Goal: Information Seeking & Learning: Learn about a topic

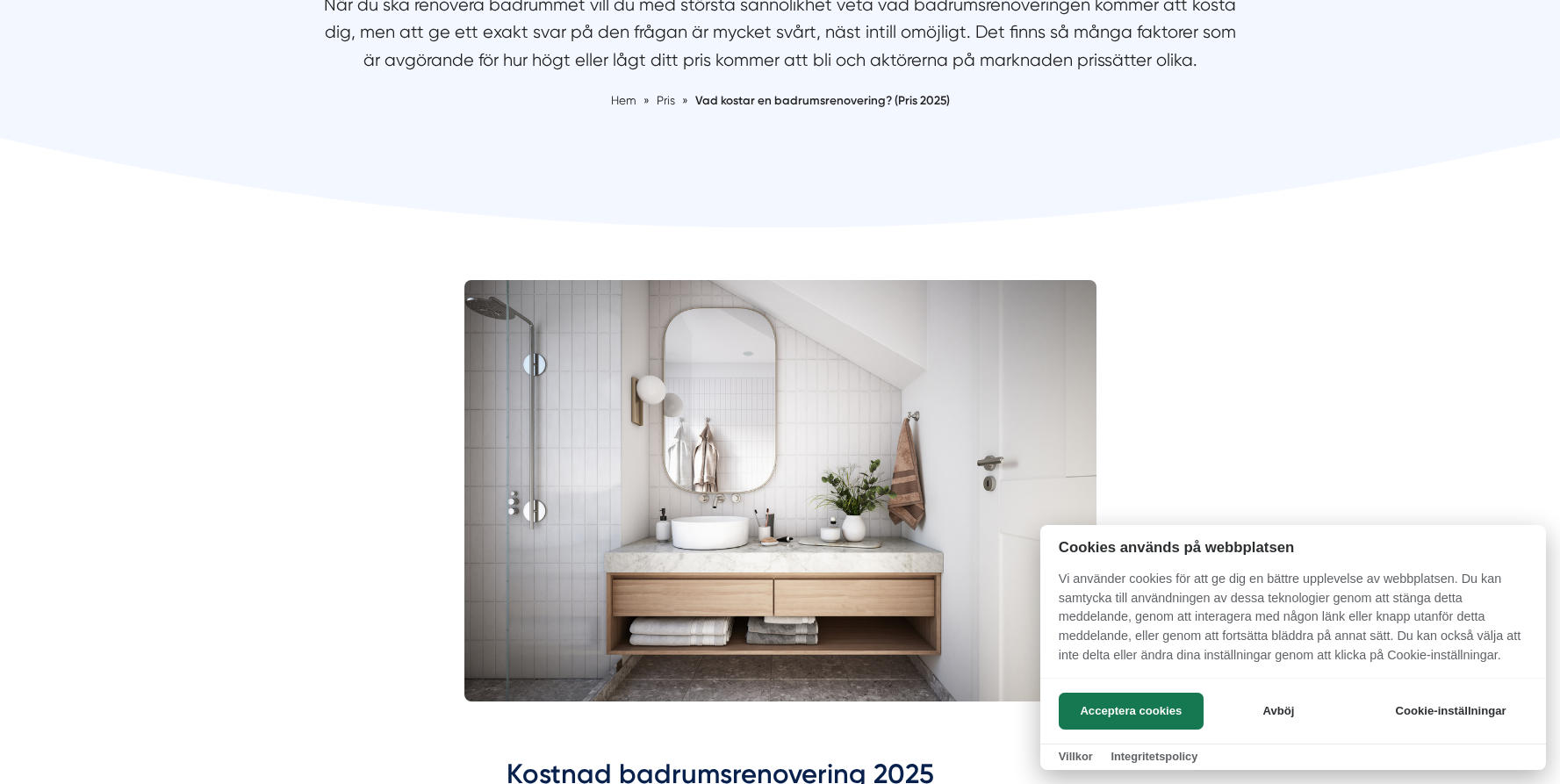
scroll to position [295, 0]
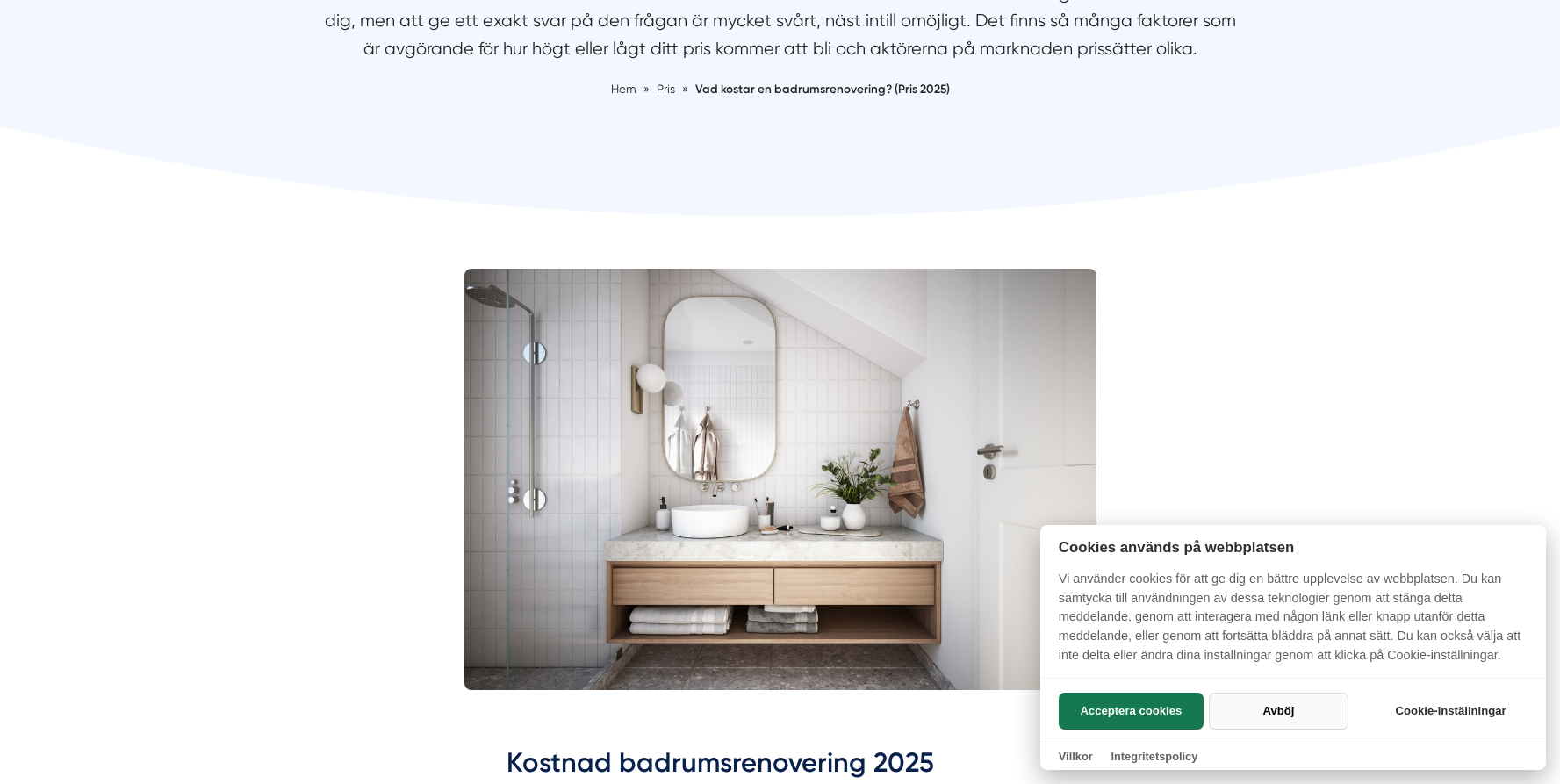
click at [1280, 708] on button "Avböj" at bounding box center [1279, 711] width 140 height 37
checkbox input "false"
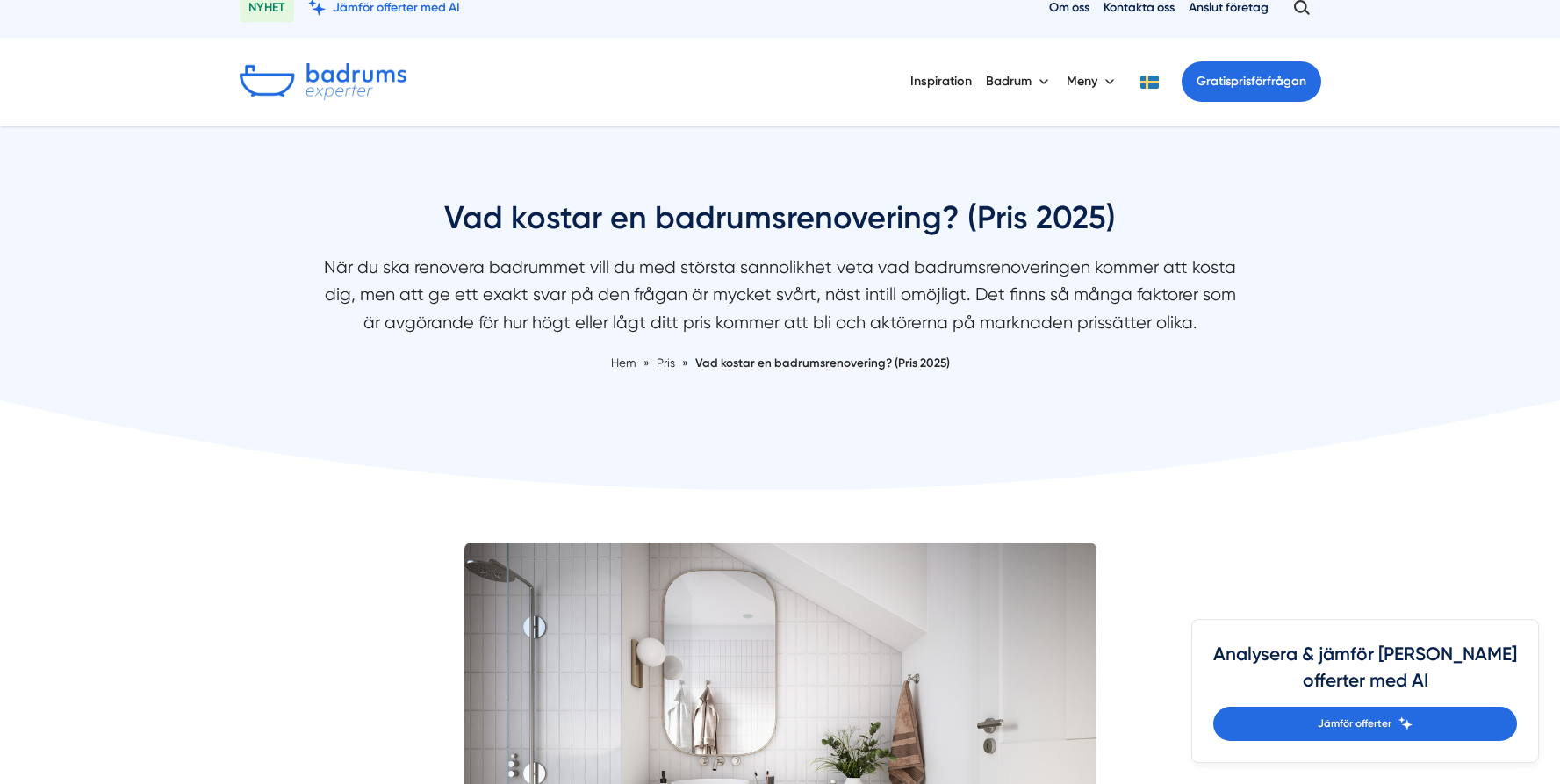
scroll to position [34, 0]
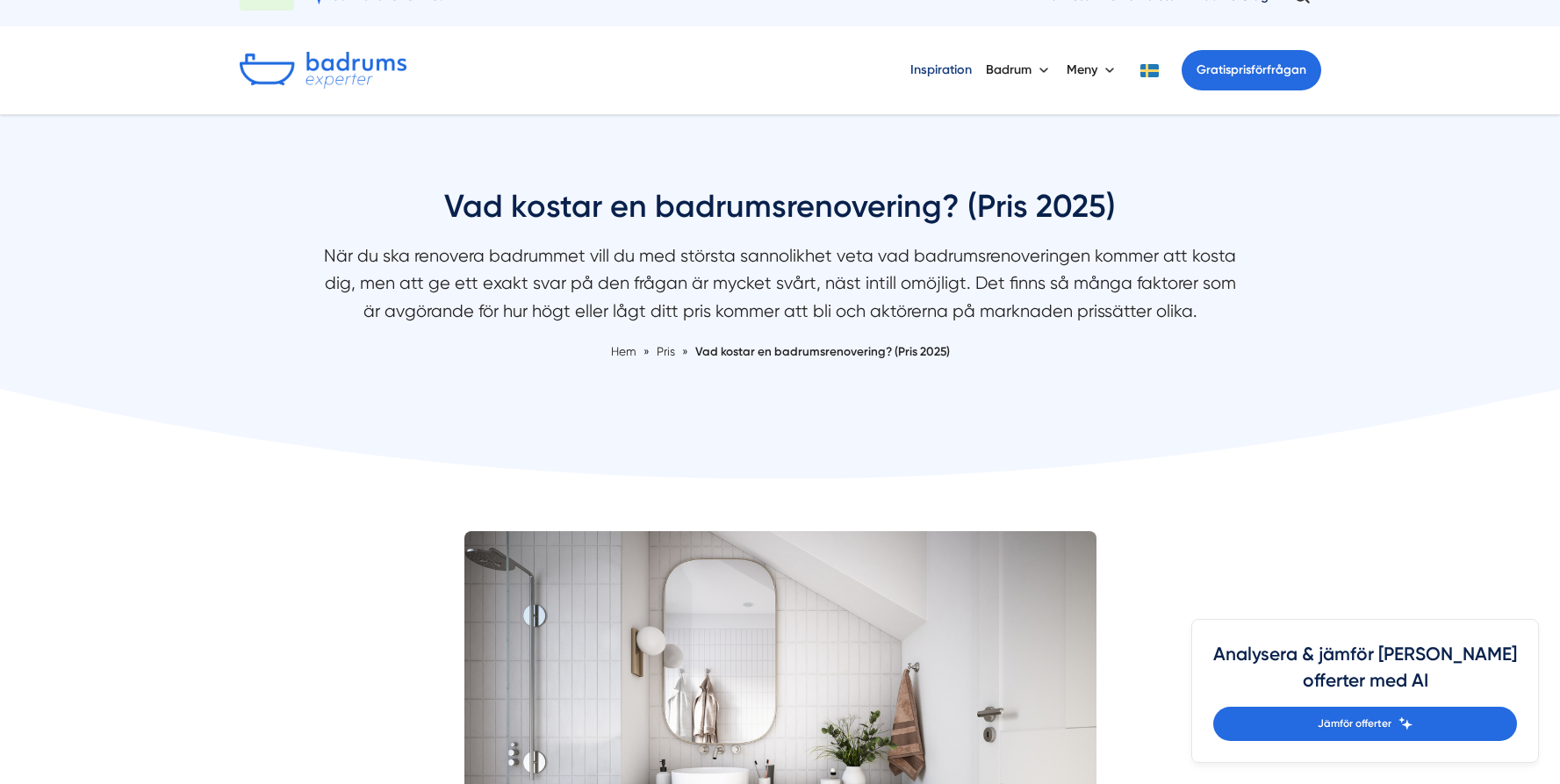
click at [938, 62] on link "Inspiration" at bounding box center [942, 70] width 62 height 44
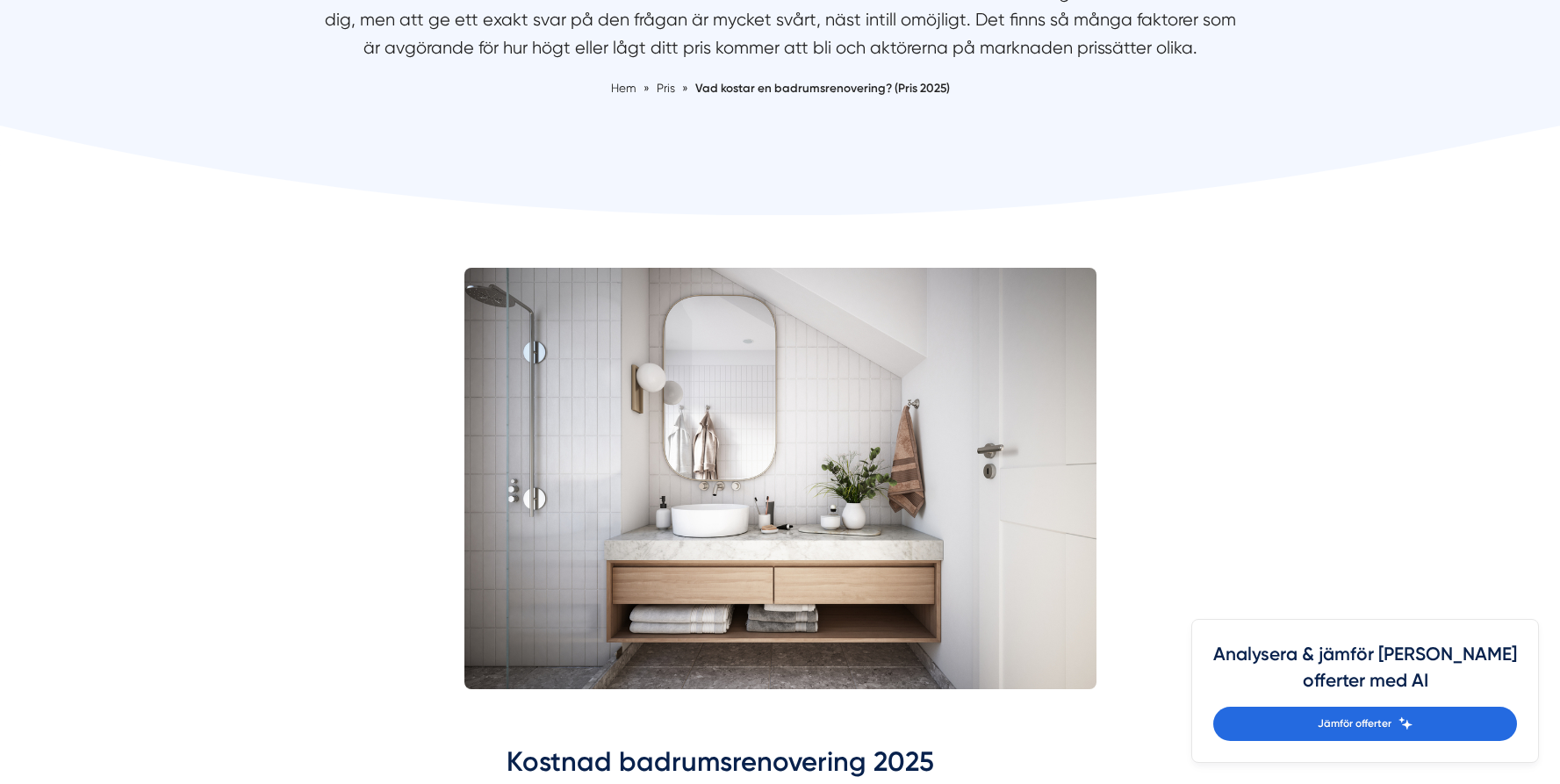
scroll to position [0, 0]
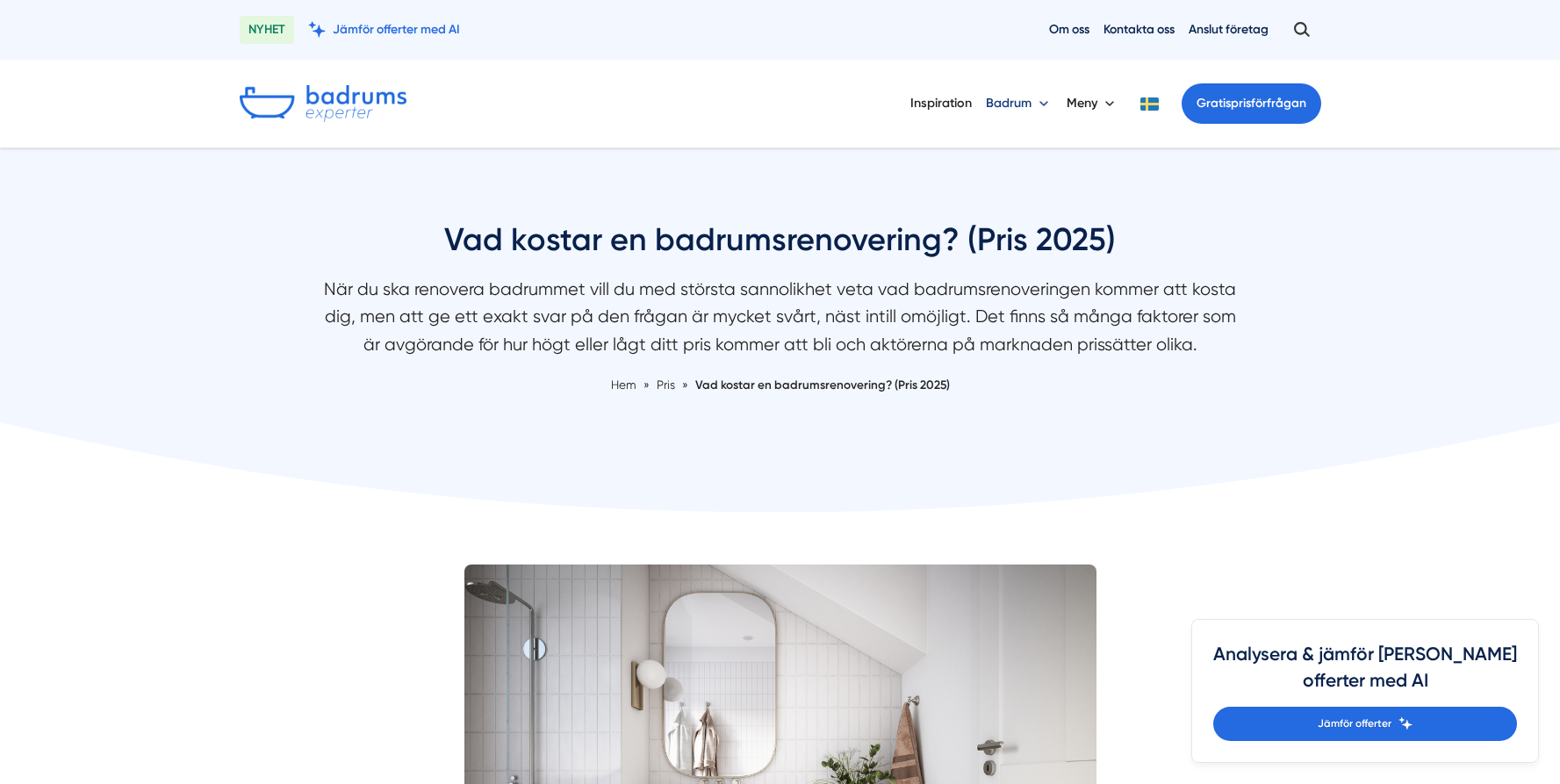
click at [1017, 102] on button "Badrum" at bounding box center [1019, 103] width 67 height 45
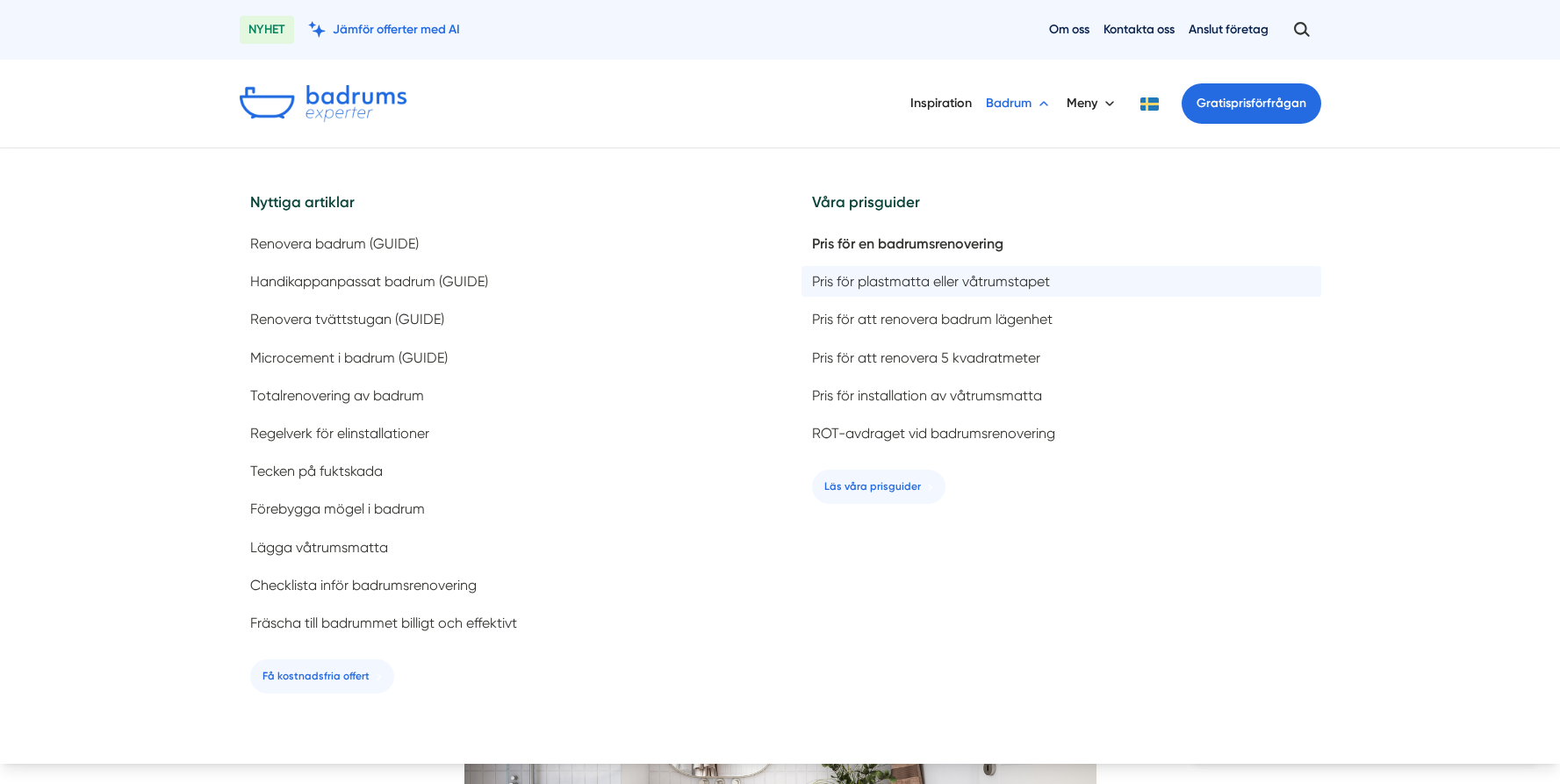
click at [889, 276] on span "Pris för plastmatta eller våtrumstapet" at bounding box center [931, 281] width 238 height 16
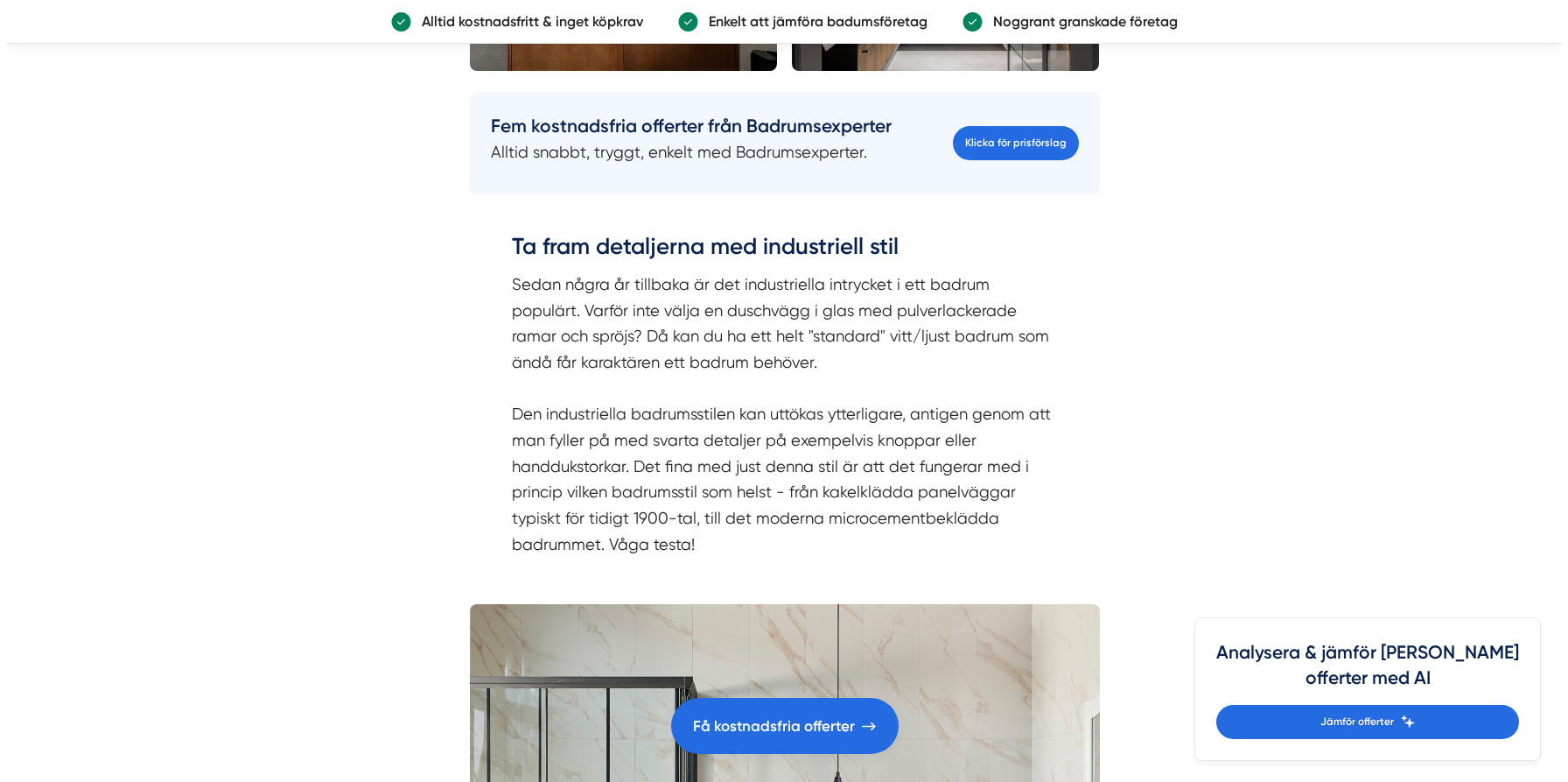
scroll to position [4698, 0]
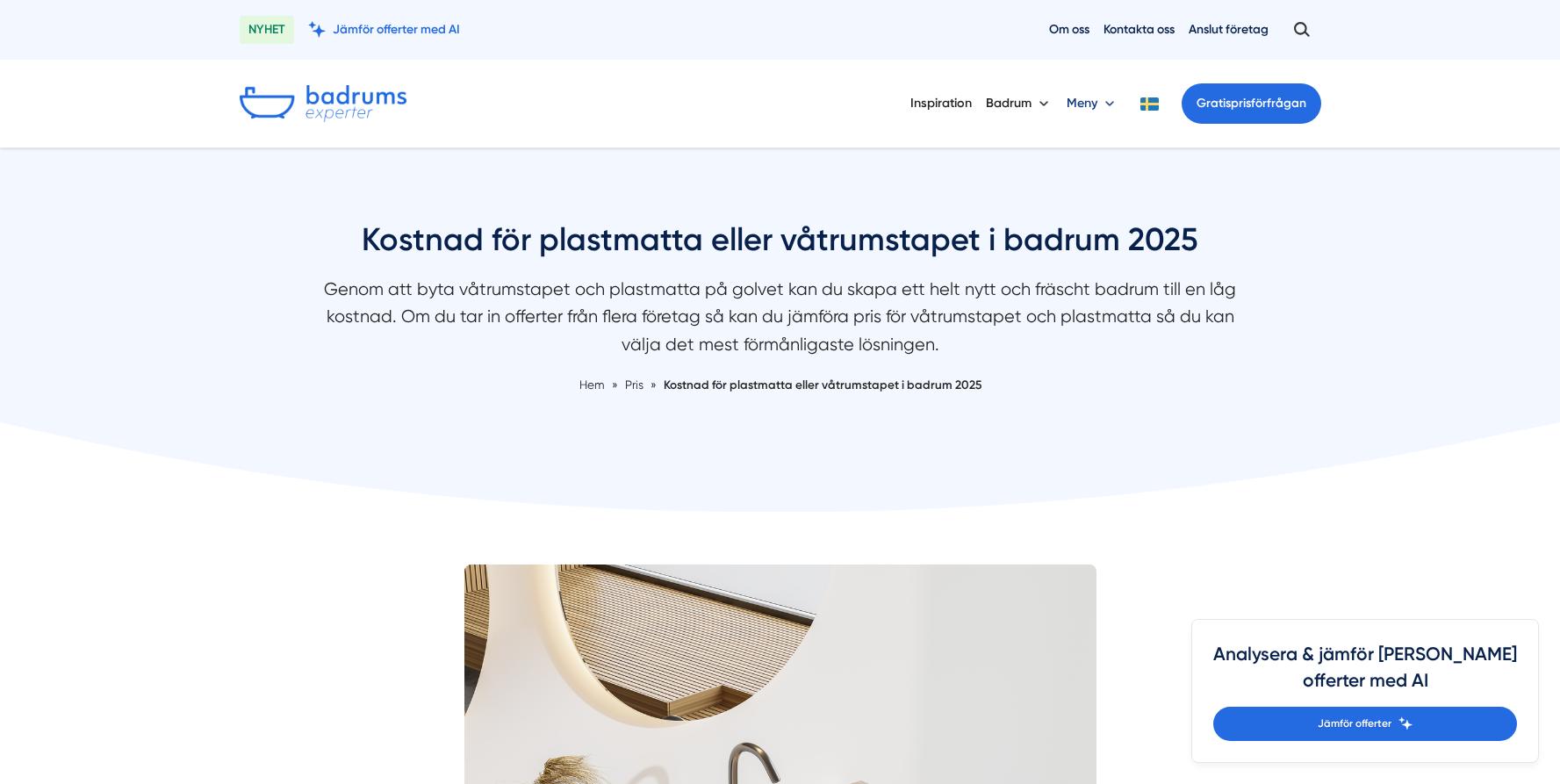
click at [1110, 101] on button "Meny" at bounding box center [1093, 103] width 52 height 45
